Goal: Information Seeking & Learning: Learn about a topic

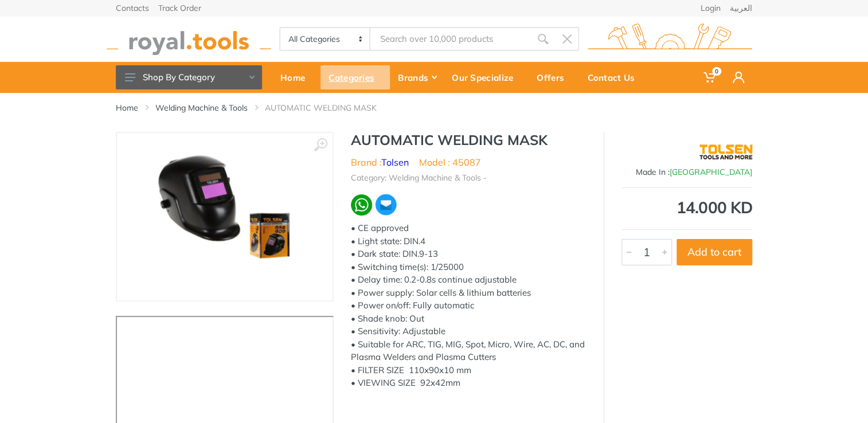
click at [321, 72] on div "Categories" at bounding box center [354, 77] width 69 height 24
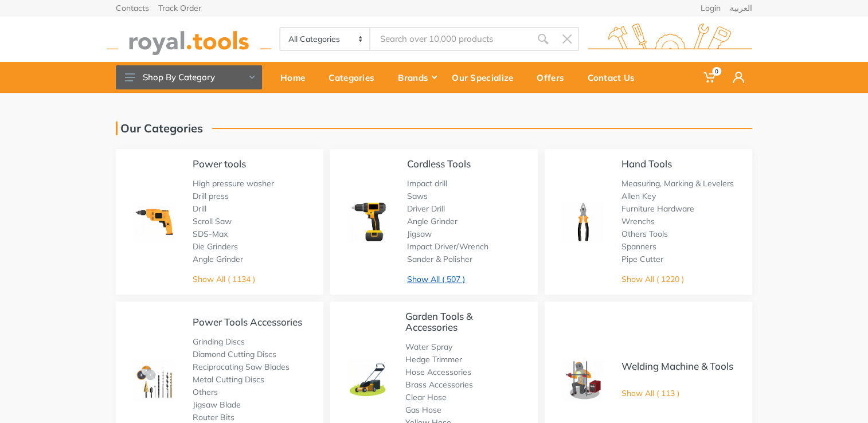
click at [449, 278] on link "Show All ( 507 )" at bounding box center [436, 279] width 58 height 10
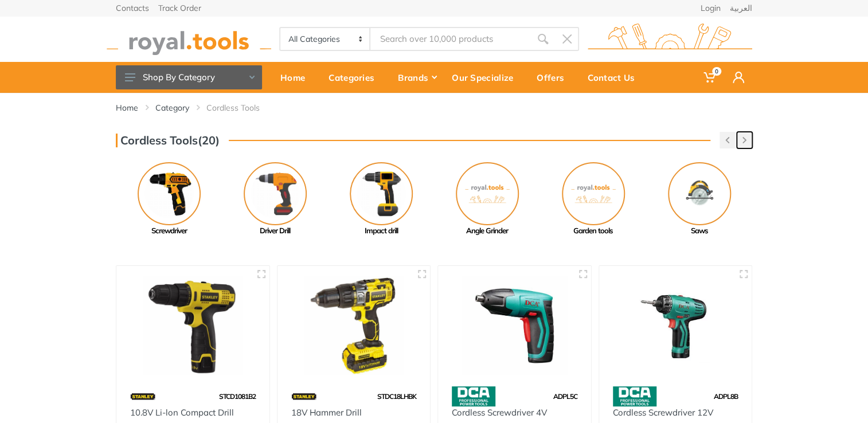
click at [746, 143] on button "button" at bounding box center [743, 140] width 15 height 17
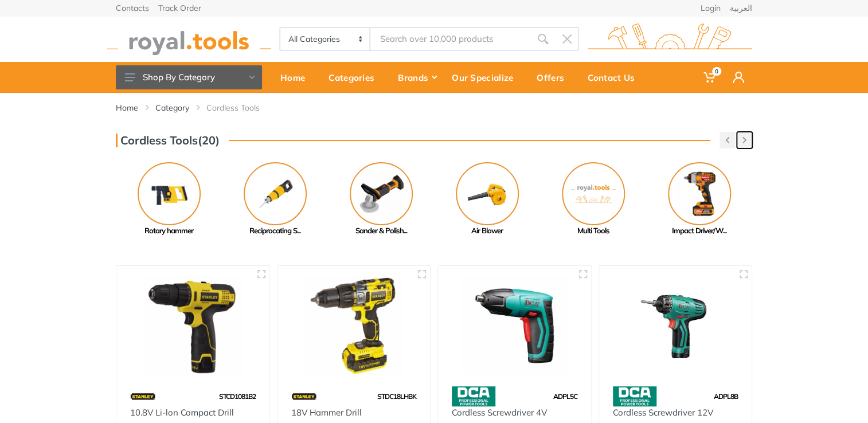
click at [746, 143] on button "button" at bounding box center [743, 140] width 15 height 17
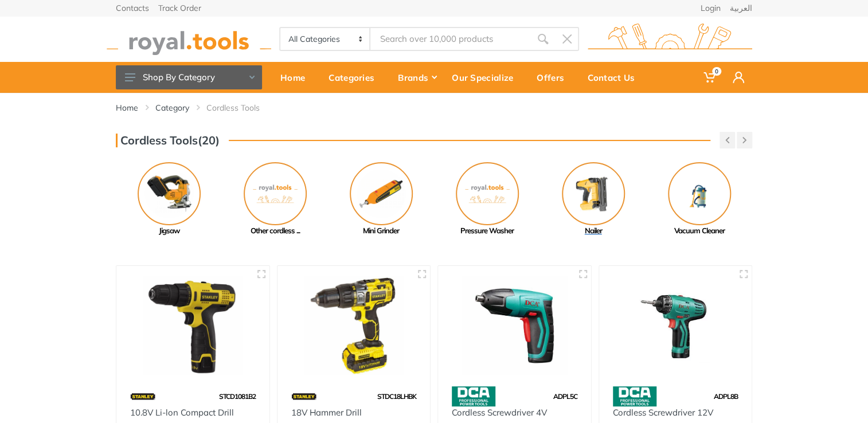
click at [606, 195] on img at bounding box center [593, 193] width 63 height 63
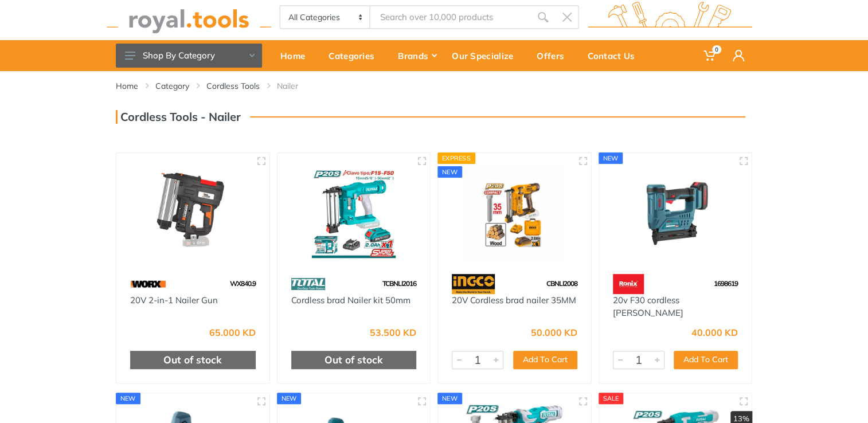
scroll to position [28, 0]
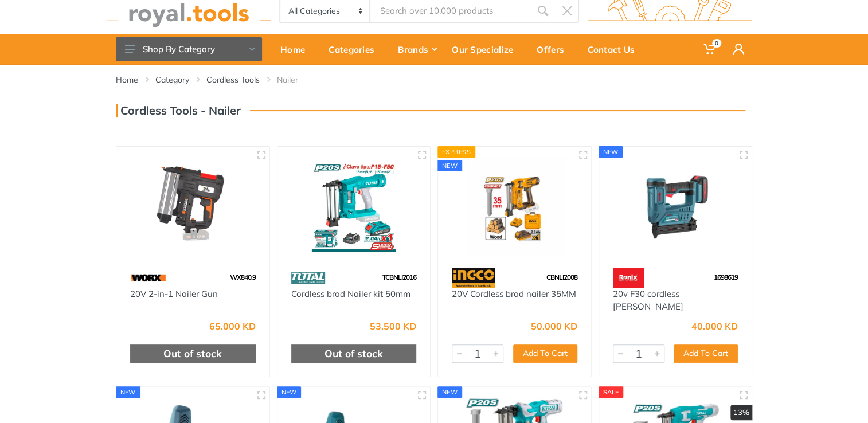
click at [531, 253] on img at bounding box center [514, 206] width 132 height 99
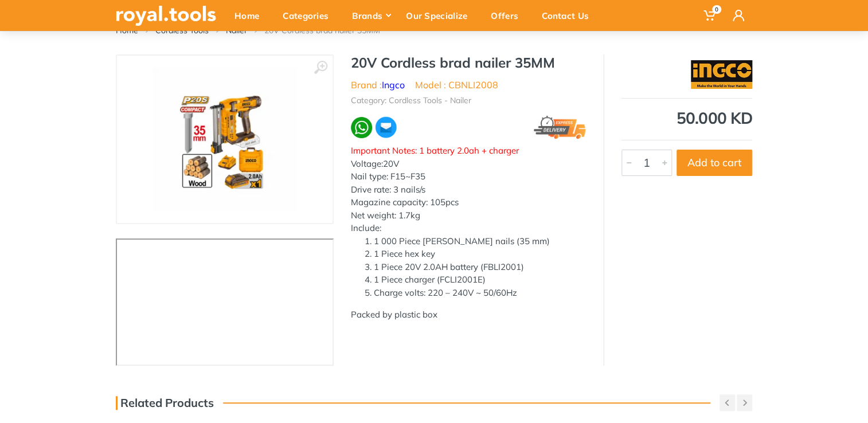
scroll to position [42, 0]
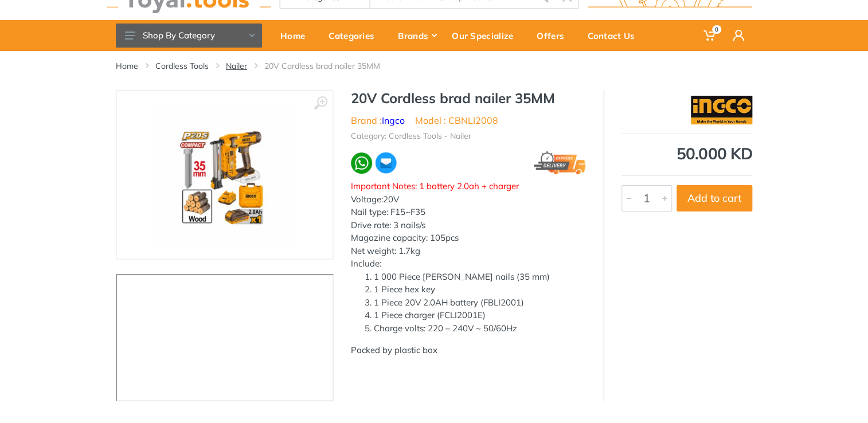
click at [233, 68] on link "Nailer" at bounding box center [236, 65] width 21 height 11
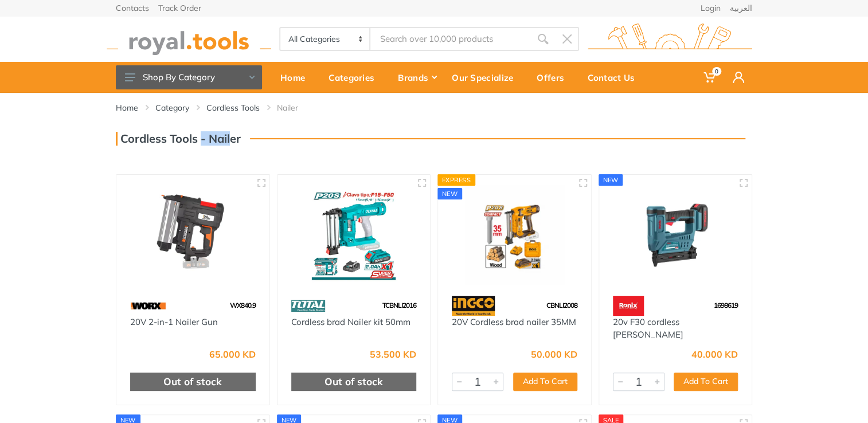
drag, startPoint x: 231, startPoint y: 139, endPoint x: 202, endPoint y: 136, distance: 28.8
click at [202, 136] on h3 "Cordless Tools - Nailer" at bounding box center [178, 139] width 125 height 14
copy h3 "- Nail"
click at [388, 36] on input "Site search" at bounding box center [450, 39] width 160 height 24
paste input "- Nail"
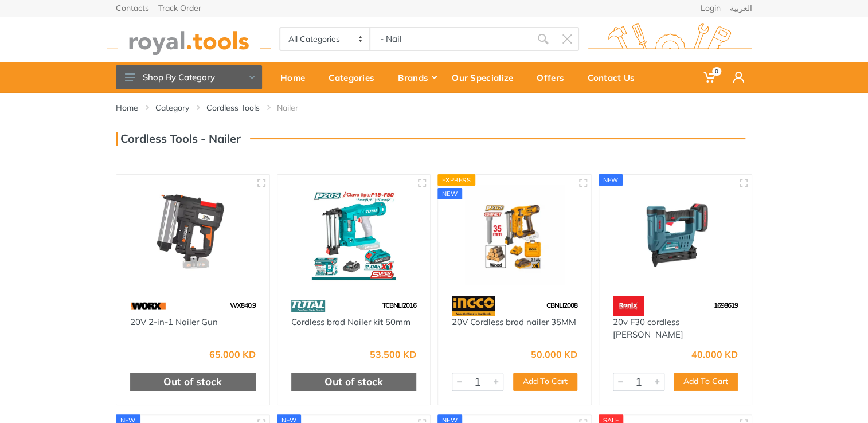
type input "- Nail"
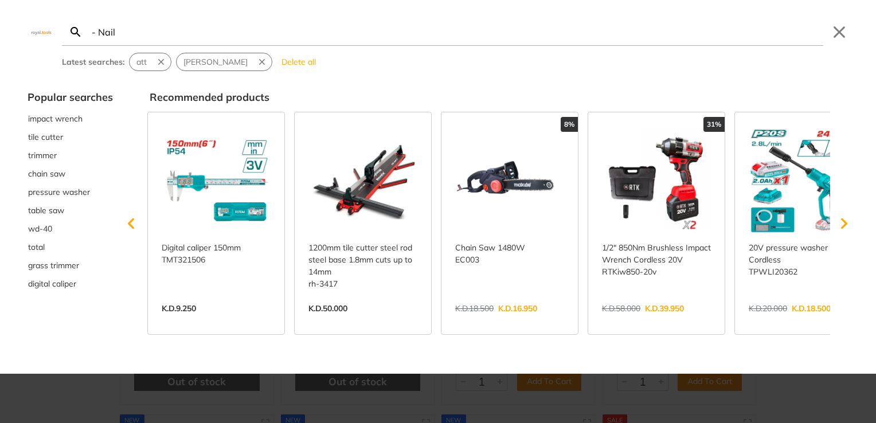
type input "- Nail"
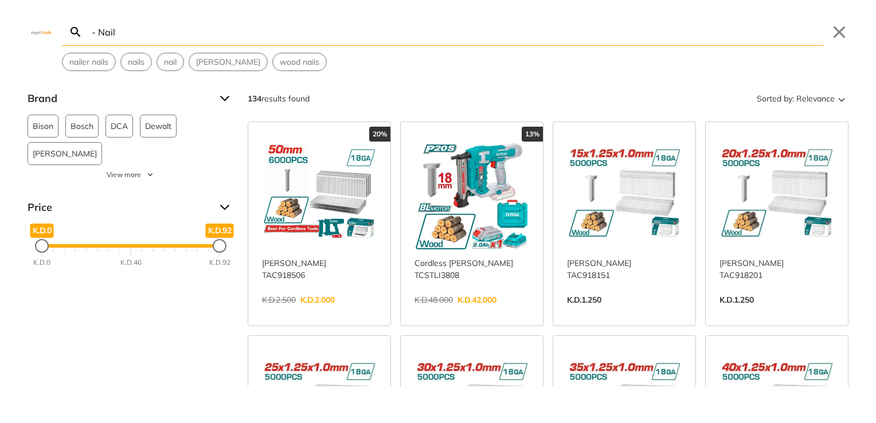
drag, startPoint x: 97, startPoint y: 34, endPoint x: 30, endPoint y: 33, distance: 67.1
click at [30, 33] on div "Search - Nail Submit Close nailer nails nails nail brad nail wood nails" at bounding box center [438, 35] width 876 height 71
type input "Nail"
click at [605, 312] on link "View more →" at bounding box center [624, 312] width 115 height 0
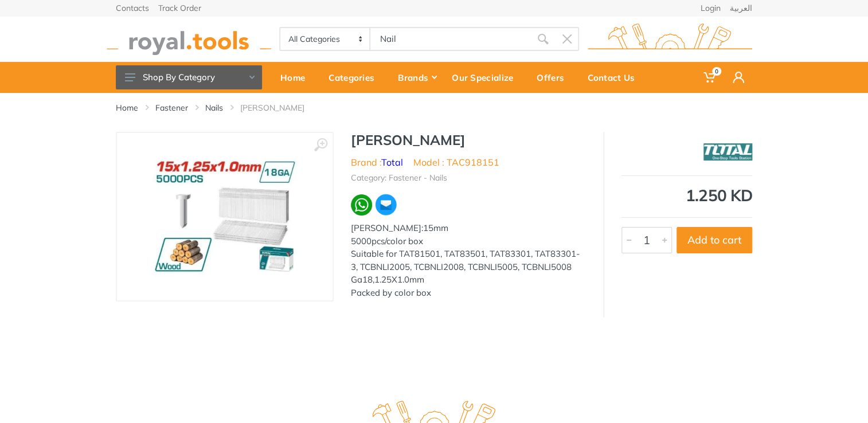
drag, startPoint x: 403, startPoint y: 39, endPoint x: 353, endPoint y: 49, distance: 51.4
click at [353, 49] on div "All Categories Power tools Cordless Tools Hand Tools Power Tools Accessories Ga…" at bounding box center [429, 39] width 300 height 24
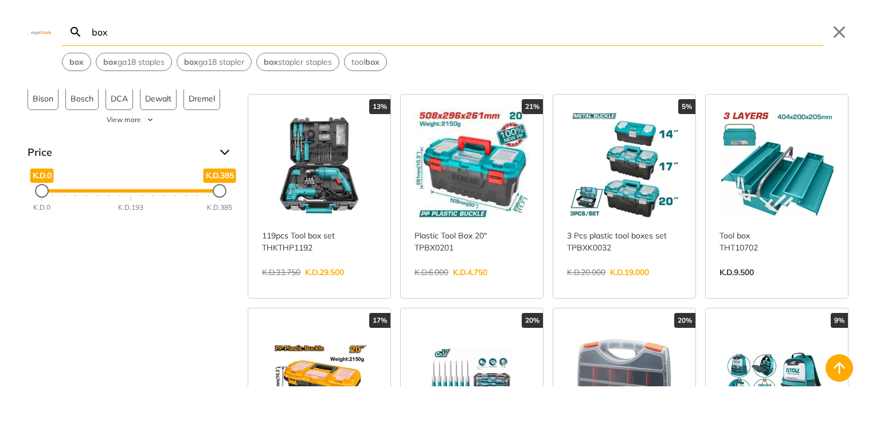
scroll to position [30, 0]
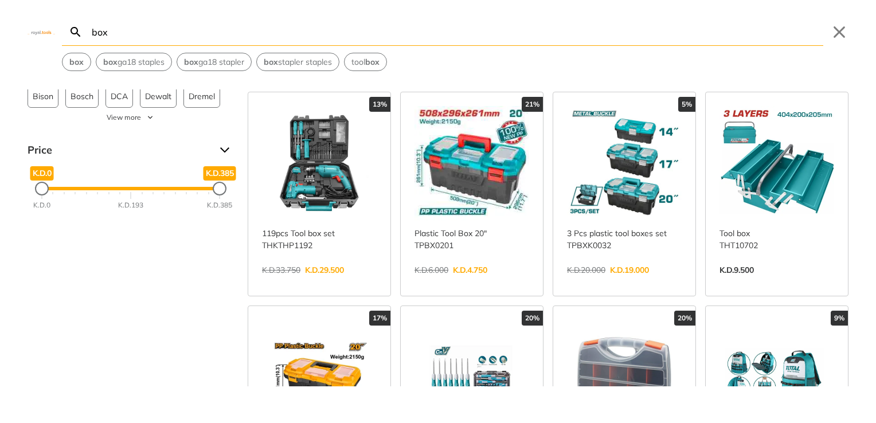
type input "box"
click at [620, 282] on link "View more →" at bounding box center [624, 282] width 115 height 0
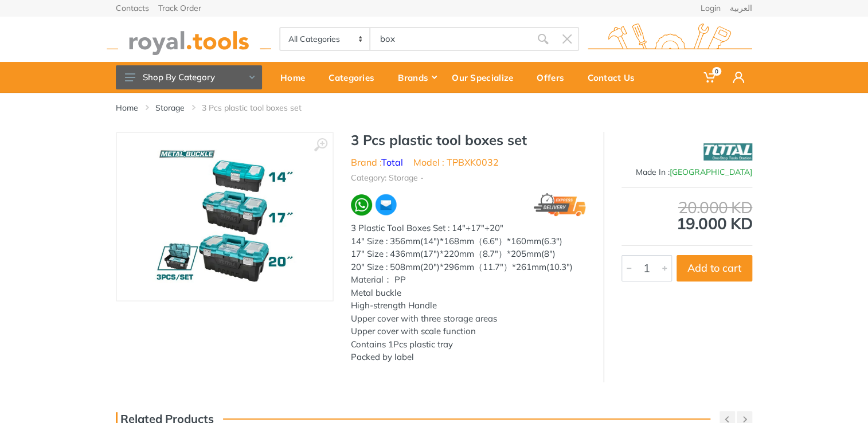
click at [186, 110] on li "Storage" at bounding box center [178, 107] width 46 height 11
click at [180, 112] on link "Storage" at bounding box center [169, 107] width 29 height 11
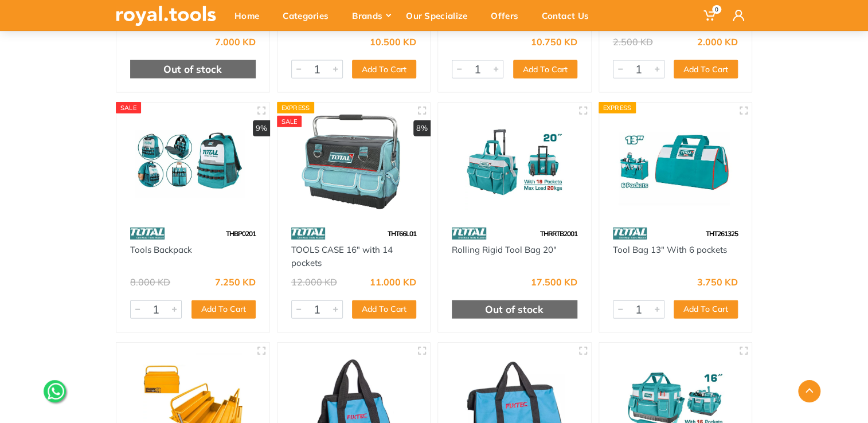
scroll to position [1293, 0]
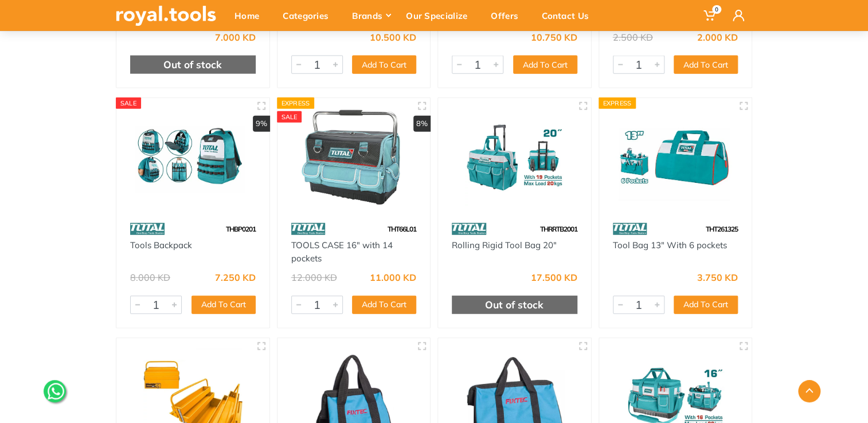
click at [360, 172] on img at bounding box center [354, 157] width 132 height 99
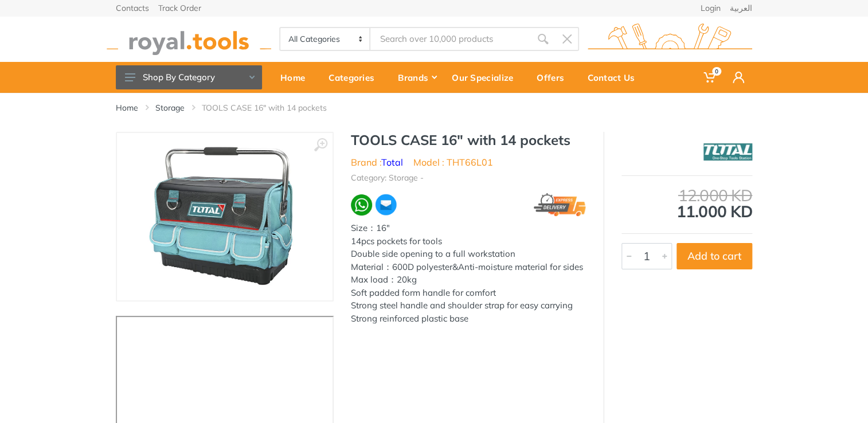
drag, startPoint x: 586, startPoint y: 144, endPoint x: 343, endPoint y: 149, distance: 242.5
click at [343, 149] on div "TOOLS CASE 16" with 14 pockets Brand : Total Model : THT66L01 Category: Storage…" at bounding box center [468, 232] width 269 height 200
click at [183, 107] on link "Storage" at bounding box center [169, 107] width 29 height 11
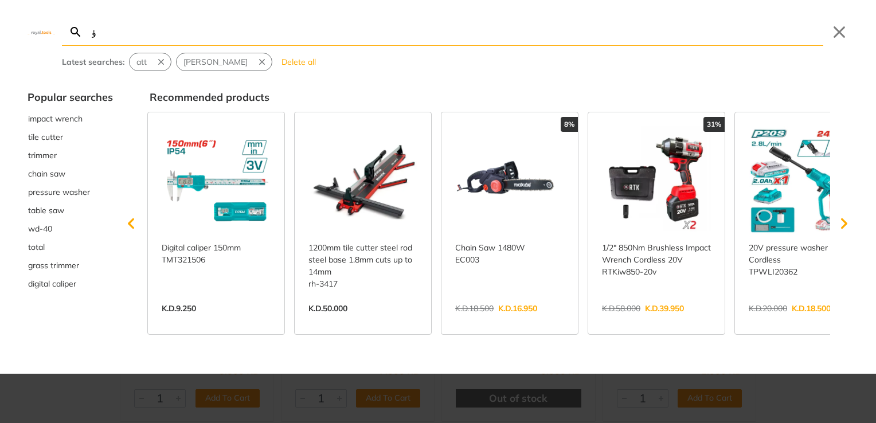
type input "ؤ"
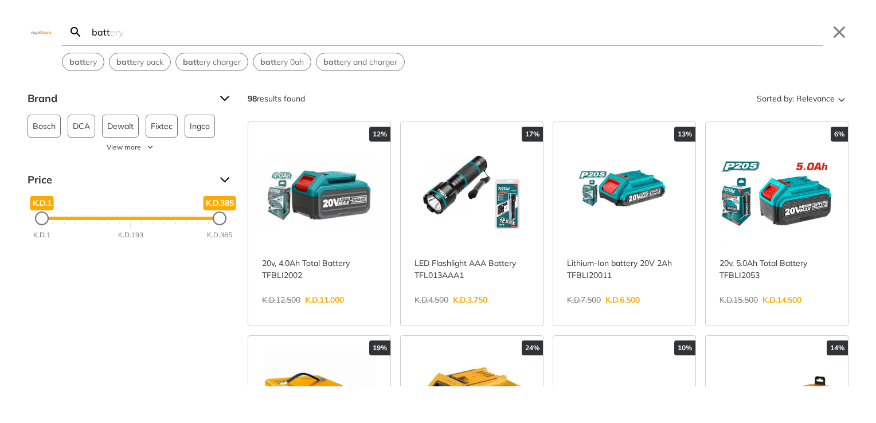
type input "batt"
click at [612, 312] on link "View more →" at bounding box center [624, 312] width 115 height 0
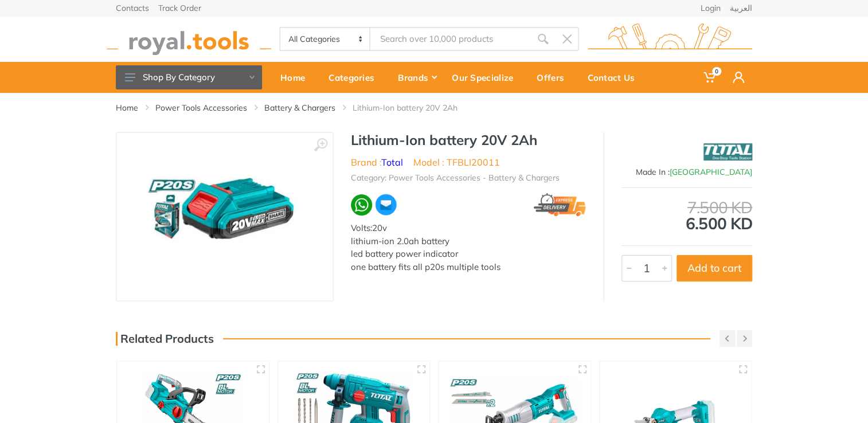
type input "batt"
click at [319, 109] on link "Battery & Chargers" at bounding box center [299, 107] width 71 height 11
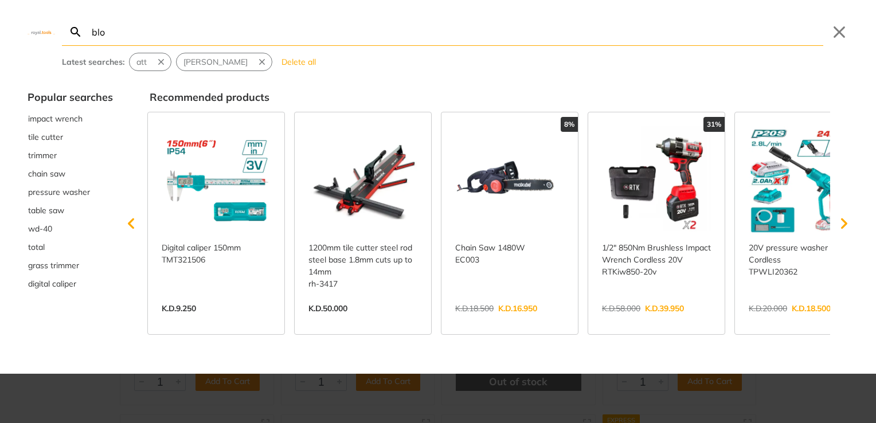
type input "blo"
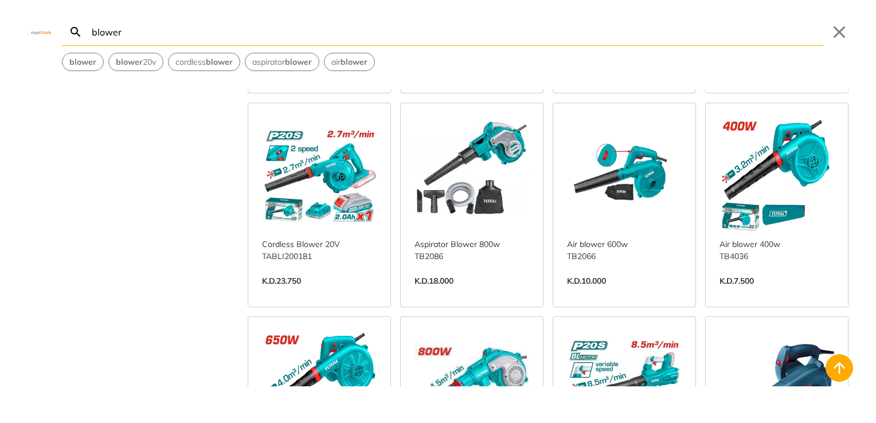
scroll to position [470, 0]
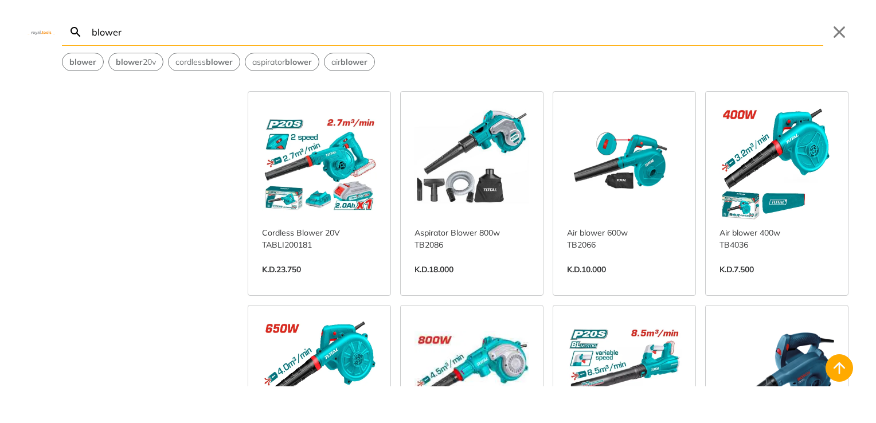
type input "blower"
click at [301, 281] on link "View more →" at bounding box center [319, 281] width 115 height 0
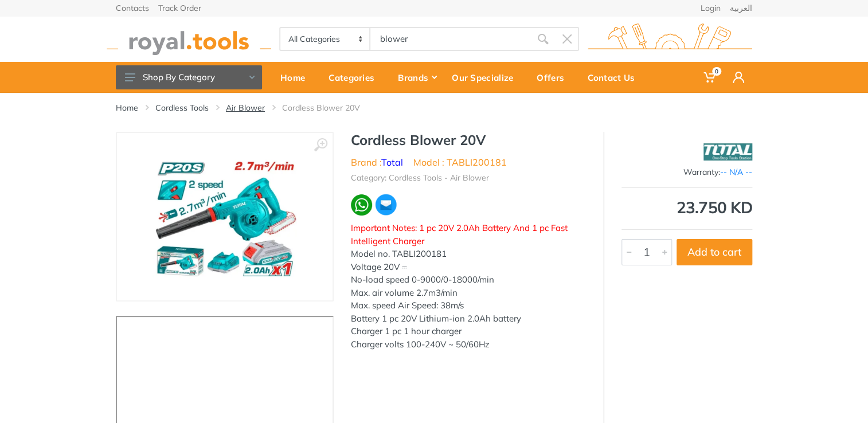
click at [237, 105] on link "Air Blower" at bounding box center [245, 107] width 39 height 11
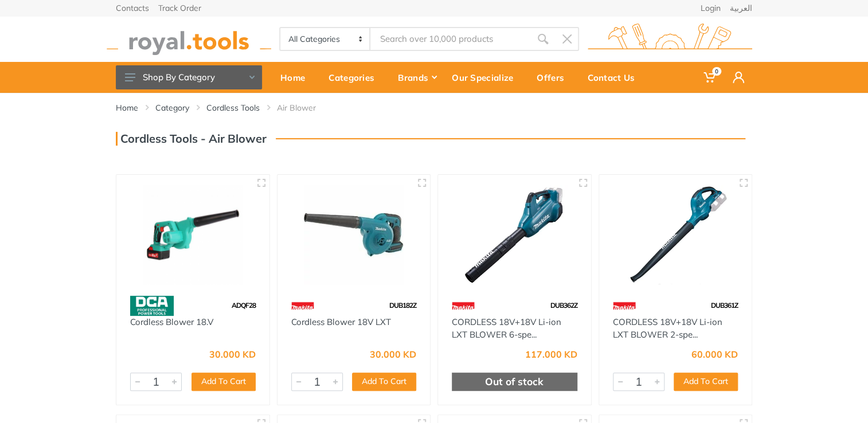
click at [458, 44] on input "Site search" at bounding box center [450, 39] width 160 height 24
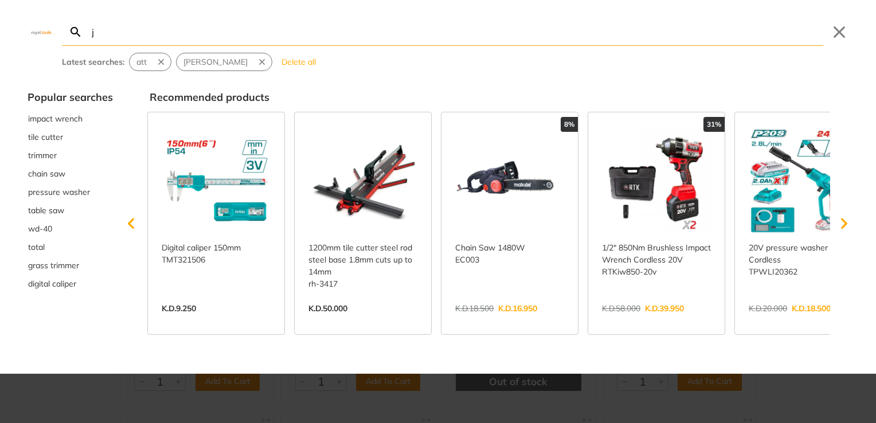
type input "j"
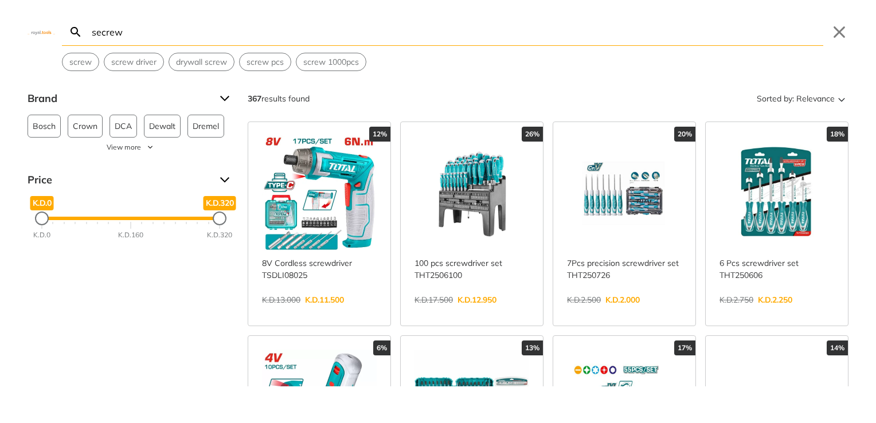
type input "secrew"
click at [348, 312] on link "View more →" at bounding box center [319, 312] width 115 height 0
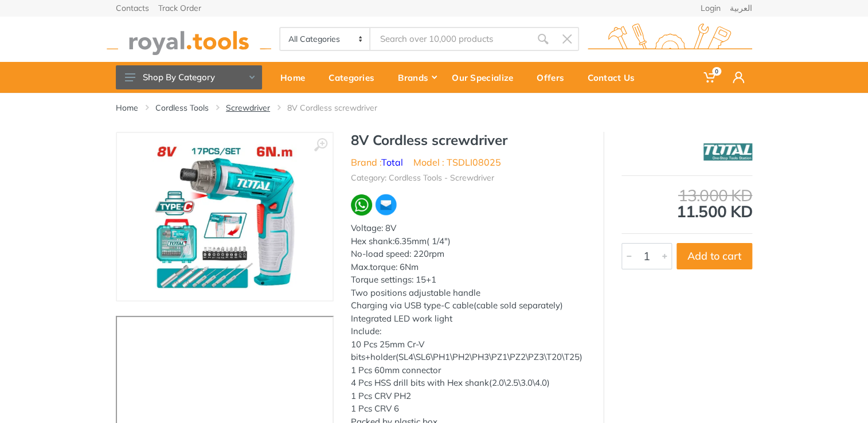
type input "secrew"
click at [249, 105] on link "Screwdriver" at bounding box center [248, 107] width 44 height 11
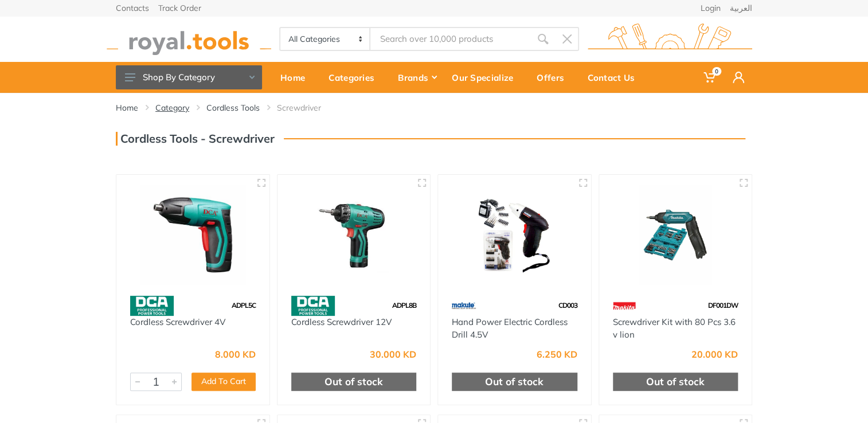
click at [179, 109] on link "Category" at bounding box center [172, 107] width 34 height 11
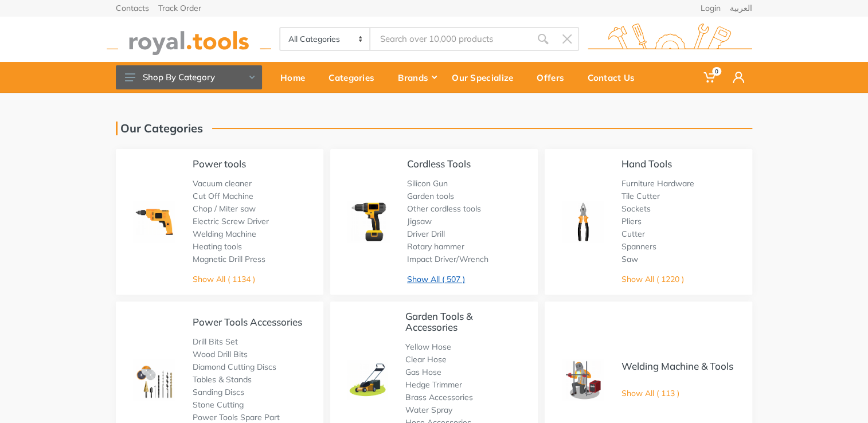
click at [430, 284] on link "Show All ( 507 )" at bounding box center [436, 279] width 58 height 10
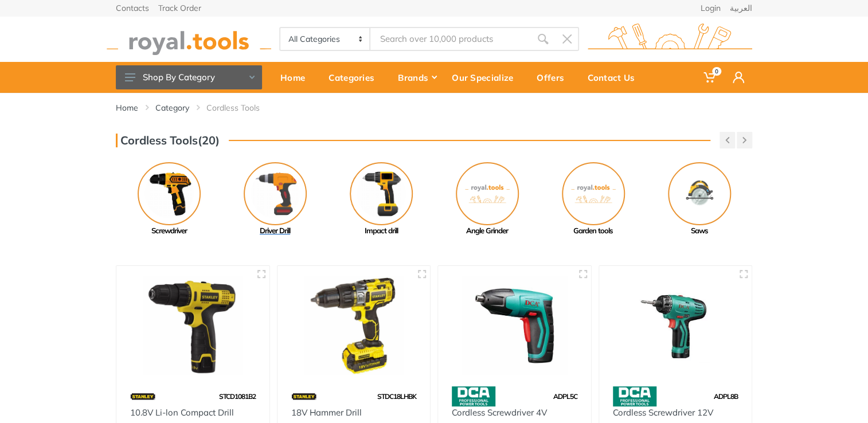
click at [281, 193] on img at bounding box center [275, 193] width 63 height 63
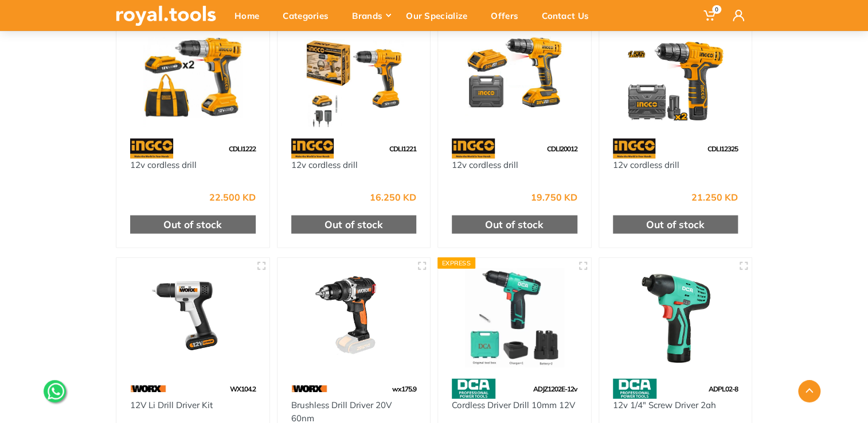
scroll to position [3287, 0]
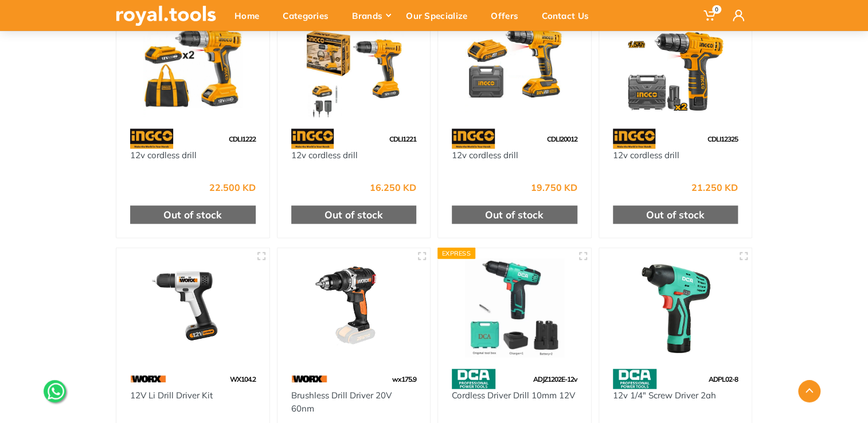
click at [866, 394] on div at bounding box center [810, 391] width 116 height 22
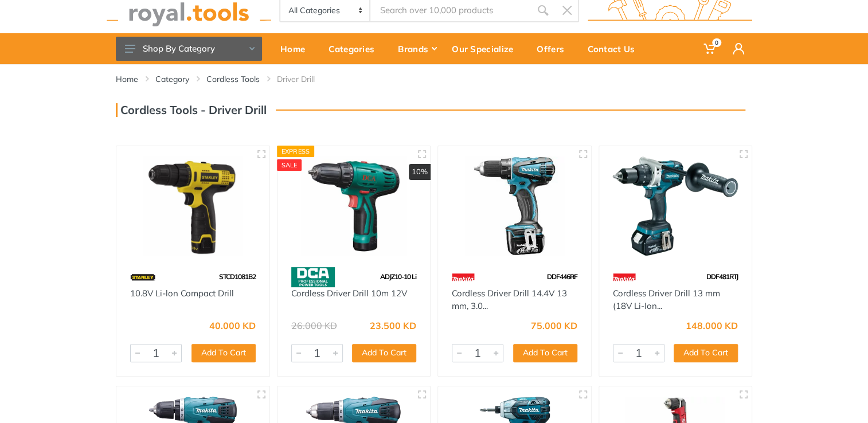
scroll to position [0, 0]
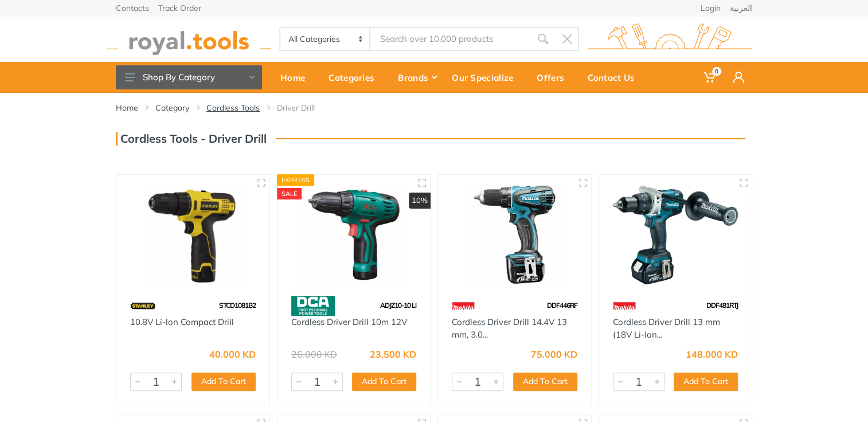
click at [232, 105] on link "Cordless Tools" at bounding box center [232, 107] width 53 height 11
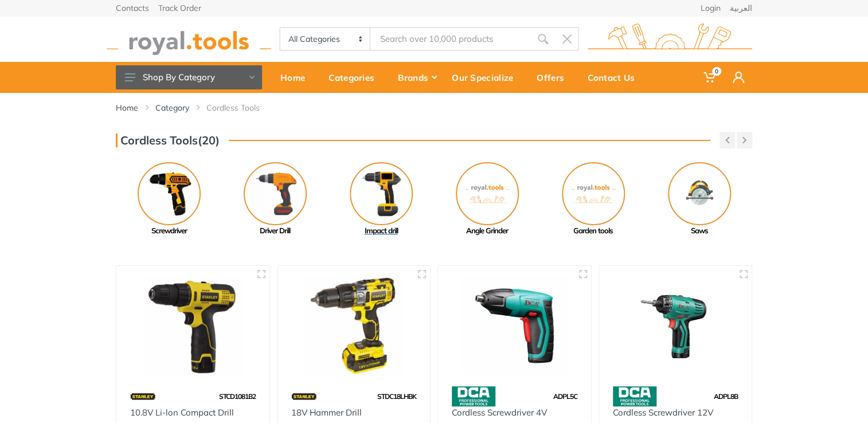
click at [367, 202] on img at bounding box center [381, 193] width 63 height 63
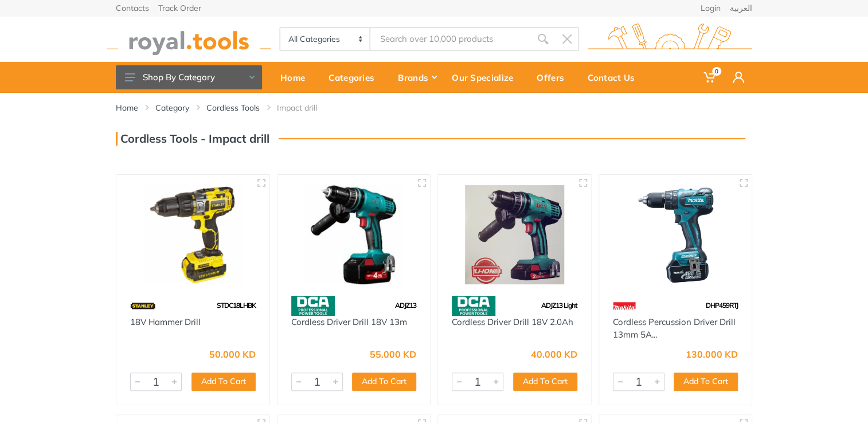
click at [365, 13] on div "Contacts Track Order Login العربية" at bounding box center [434, 8] width 636 height 16
type input "j"
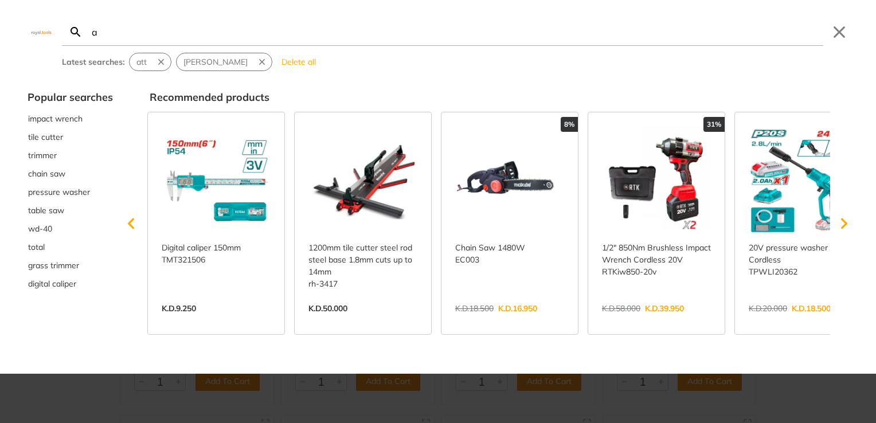
type input "a"
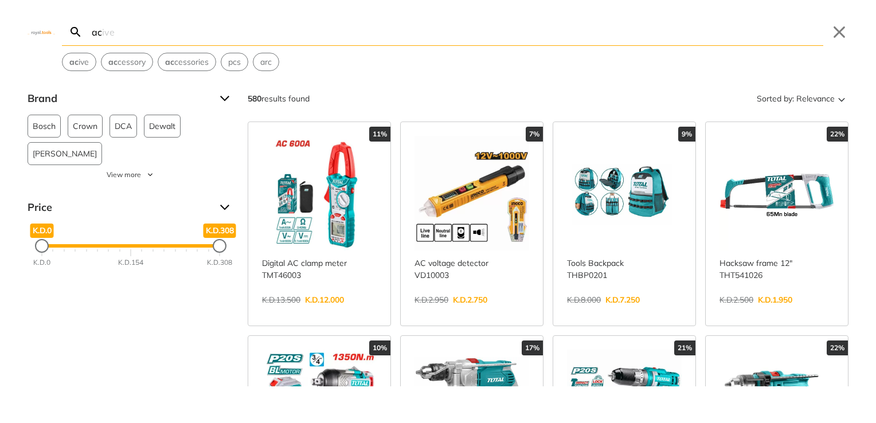
type input "a"
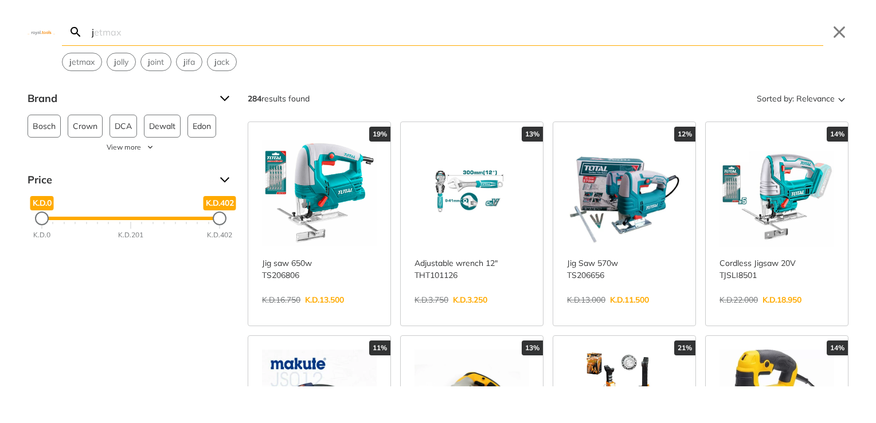
type input "j"
click at [763, 312] on link "View more →" at bounding box center [776, 312] width 115 height 0
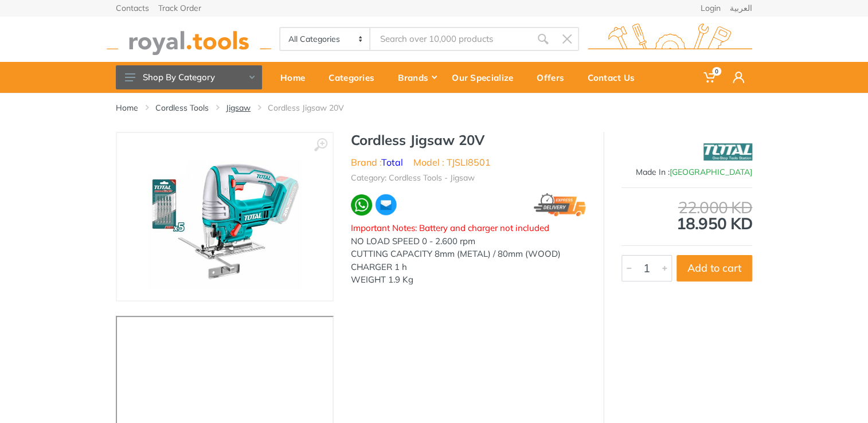
click at [242, 112] on link "Jigsaw" at bounding box center [238, 107] width 25 height 11
type input "j"
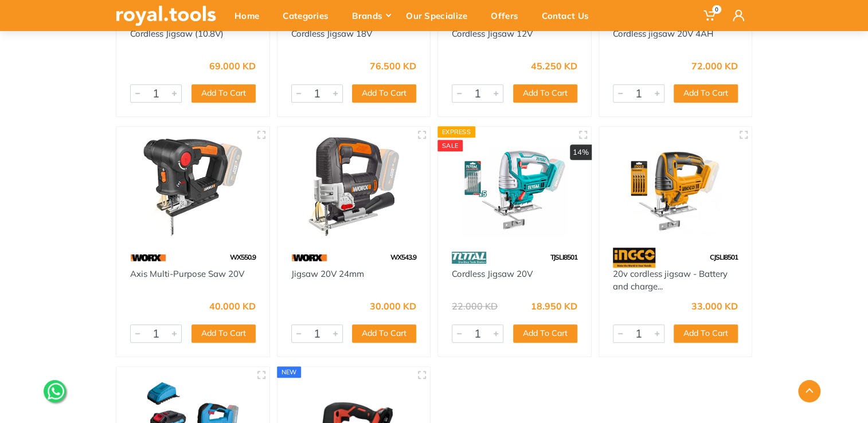
scroll to position [311, 0]
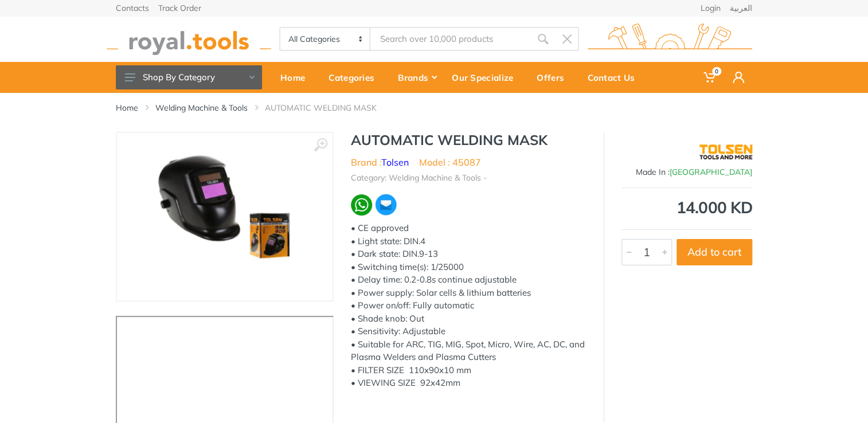
click at [421, 288] on div "• CE approved • Light state: DIN.4 • Dark state: DIN.9-13 • Switching time(s): …" at bounding box center [468, 319] width 235 height 194
click at [234, 111] on link "Welding Machine & Tools" at bounding box center [201, 107] width 92 height 11
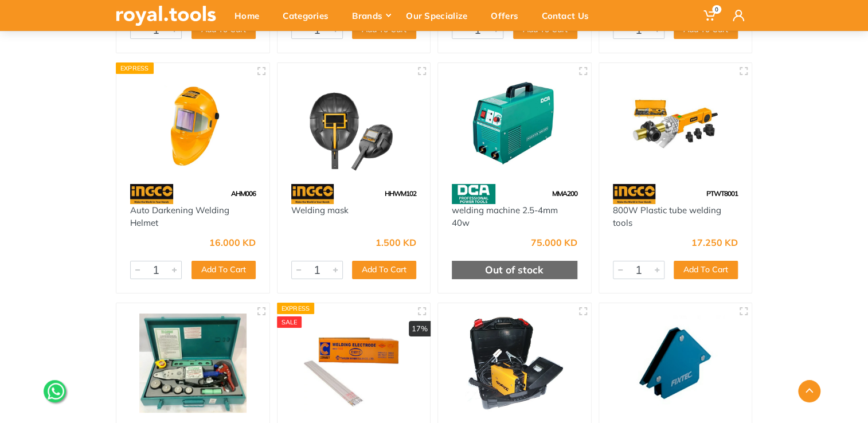
scroll to position [4162, 0]
